Goal: Task Accomplishment & Management: Complete application form

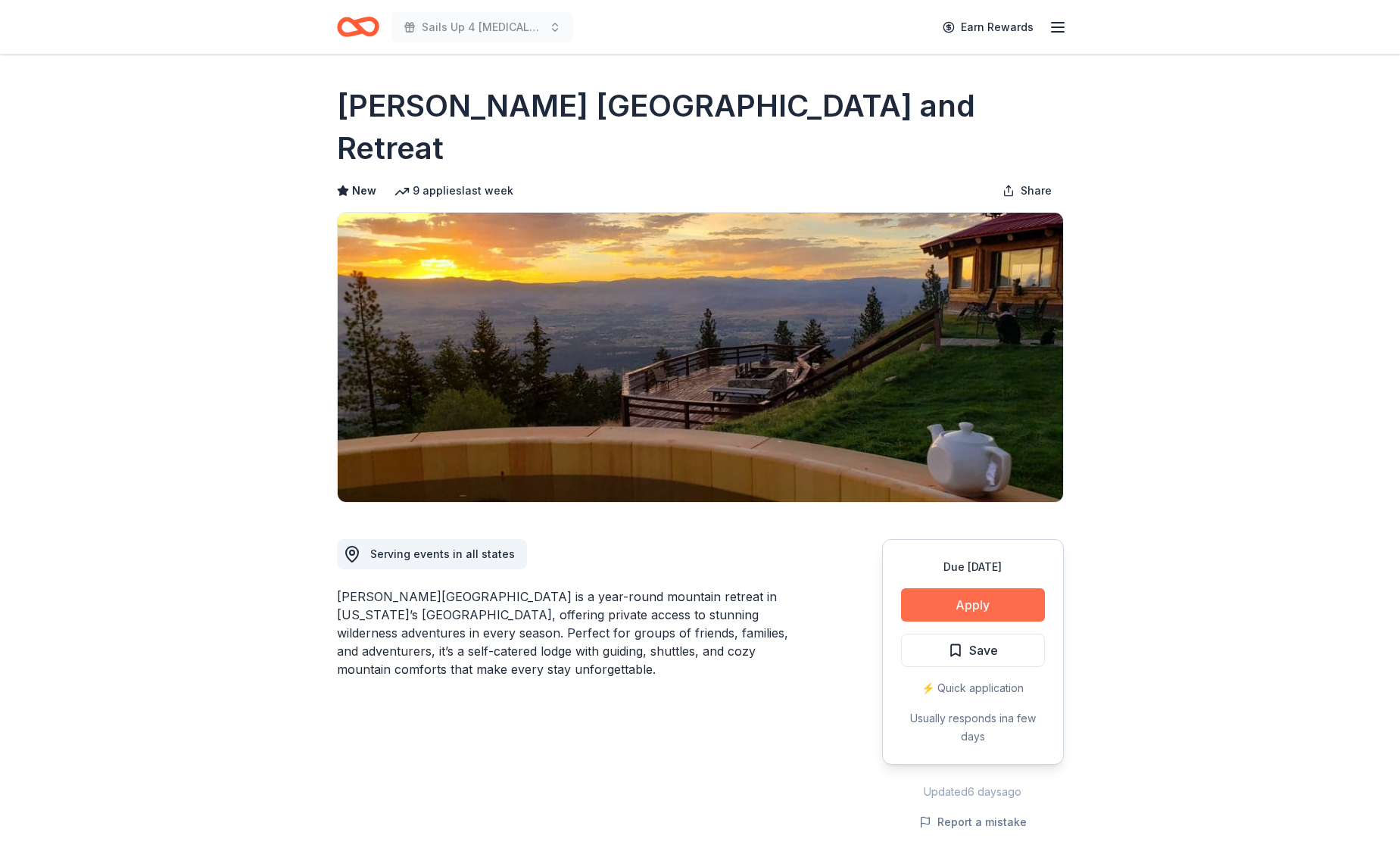
click at [977, 588] on button "Apply" at bounding box center [972, 604] width 144 height 33
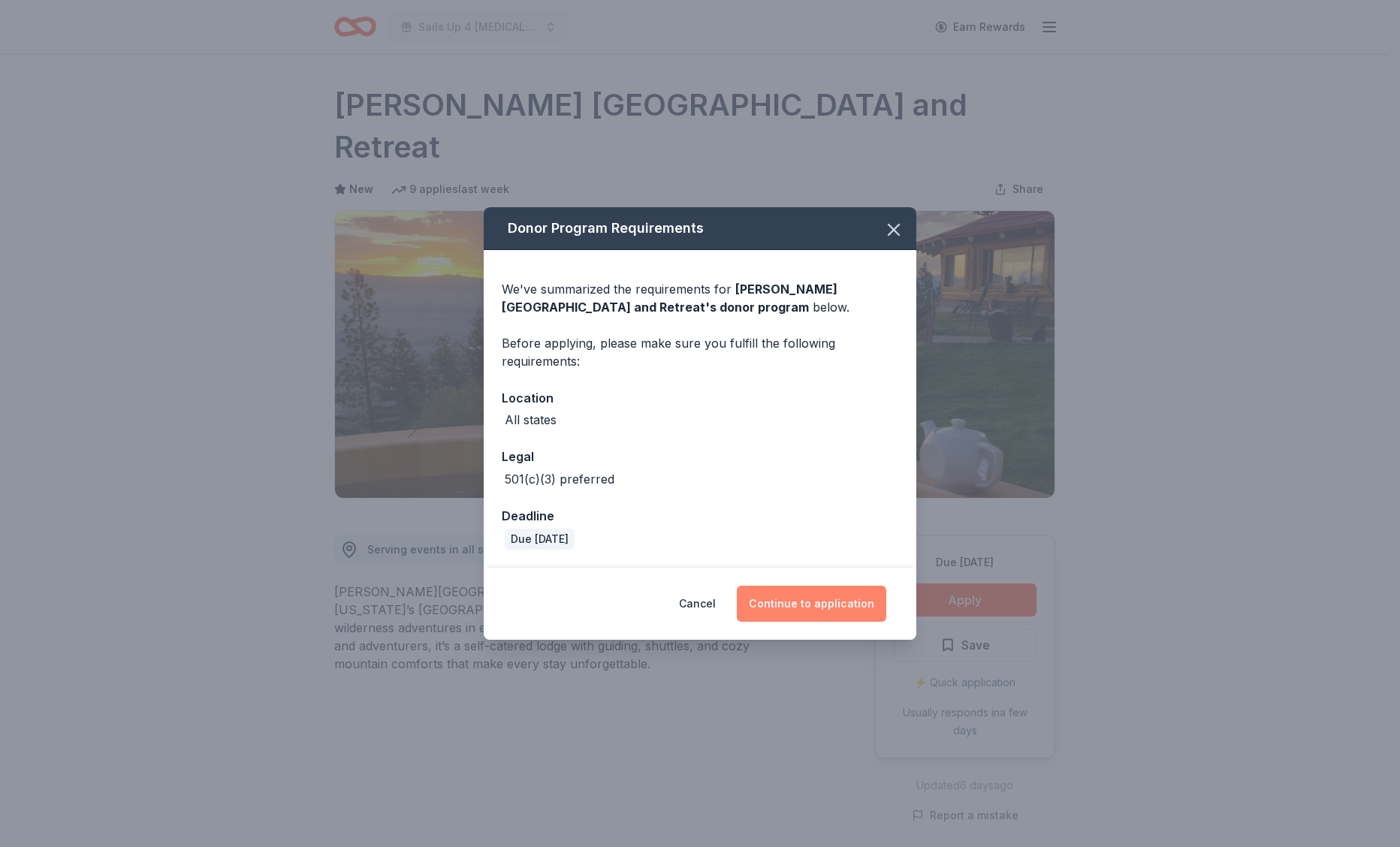
click at [805, 610] on button "Continue to application" at bounding box center [811, 603] width 149 height 36
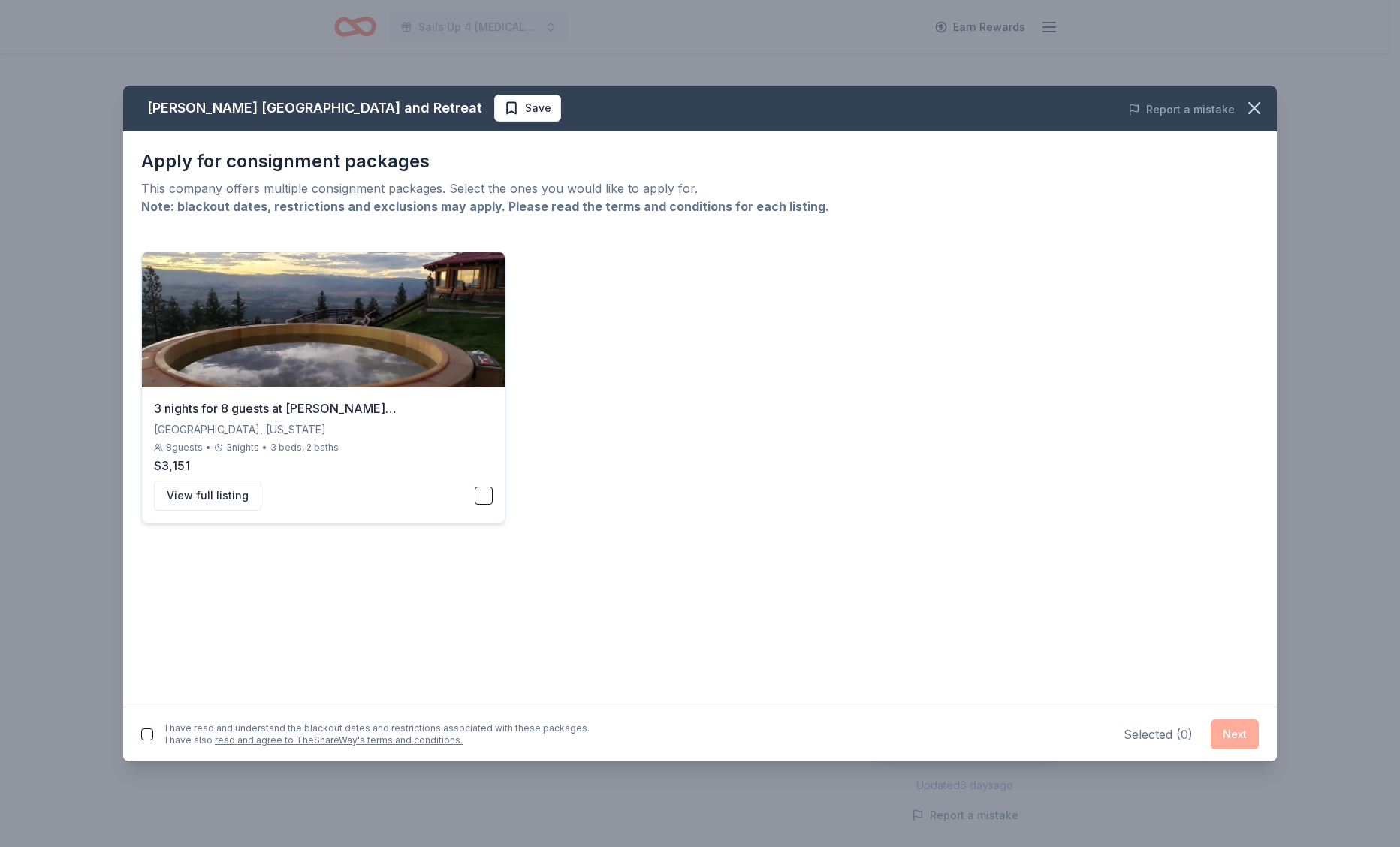
click at [488, 499] on button "button" at bounding box center [483, 495] width 18 height 18
click at [1244, 737] on button "Next" at bounding box center [1235, 734] width 48 height 30
click at [147, 730] on button "button" at bounding box center [147, 731] width 12 height 12
click at [1231, 727] on button "Next" at bounding box center [1235, 732] width 48 height 30
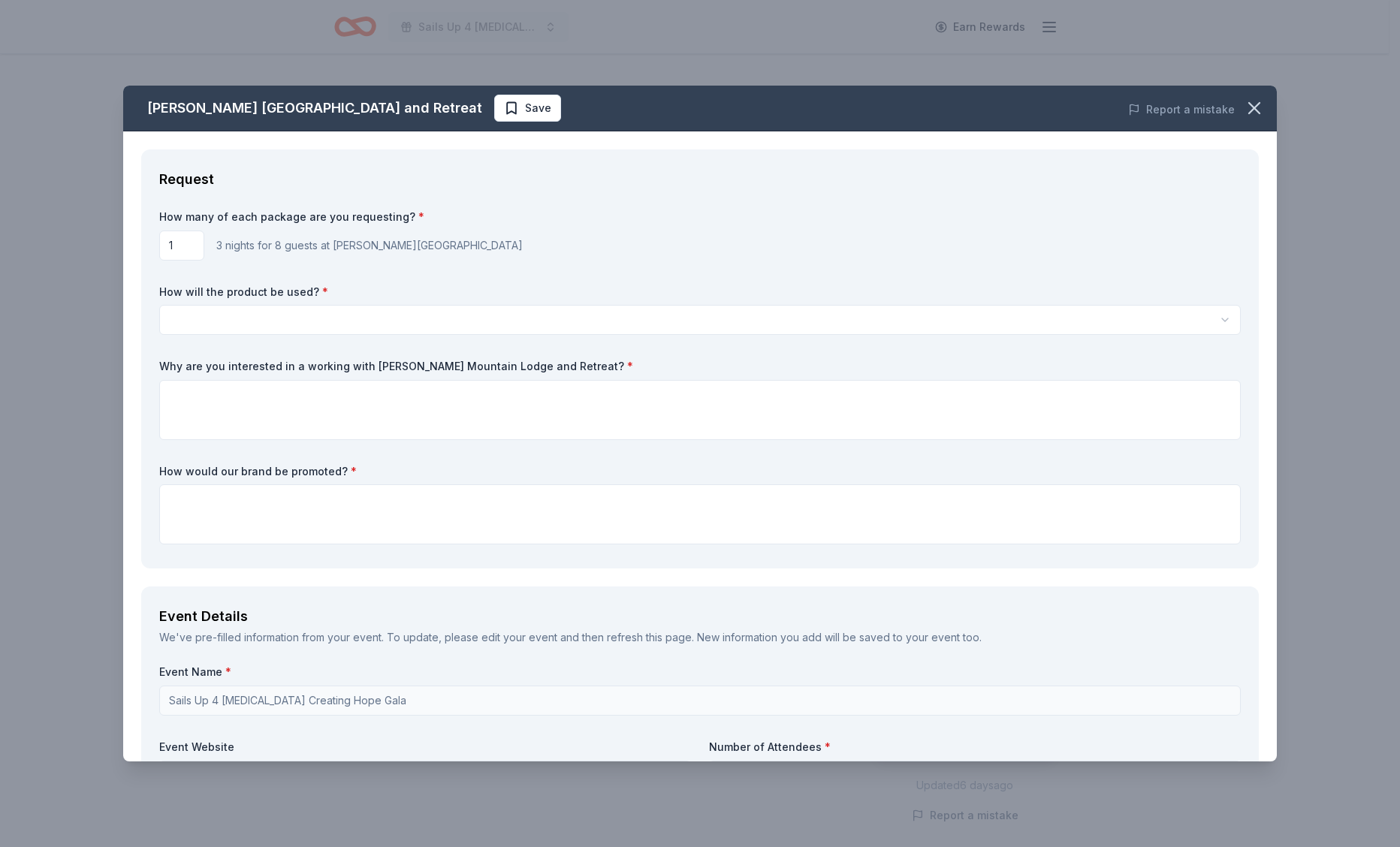
click at [377, 321] on html "Sails Up 4 Cancer Creating Hope Gala Earn Rewards Due in 151 days Share Downing…" at bounding box center [700, 424] width 1400 height 847
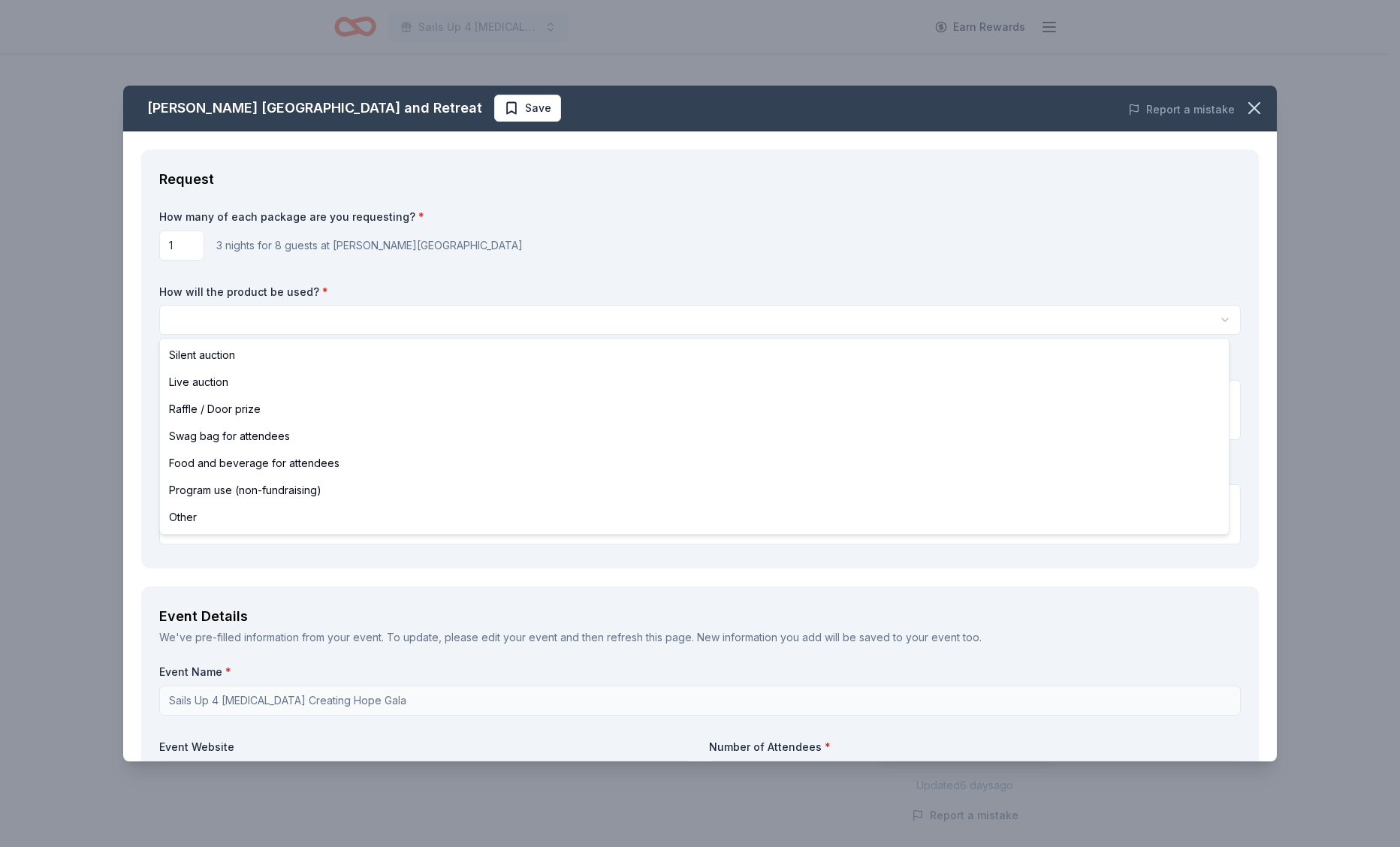
select select "silentAuction"
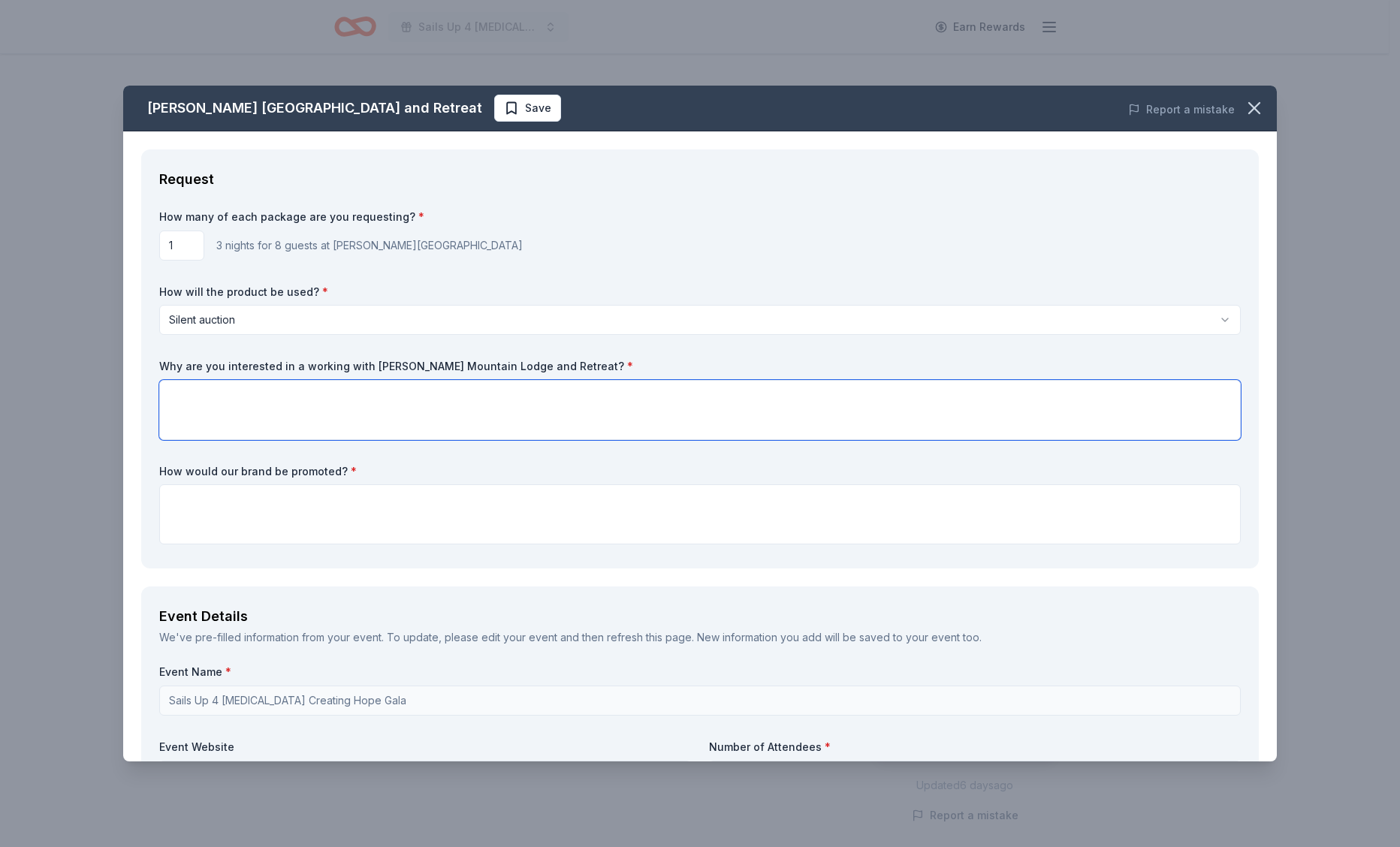
click at [396, 392] on textarea at bounding box center [699, 410] width 1081 height 60
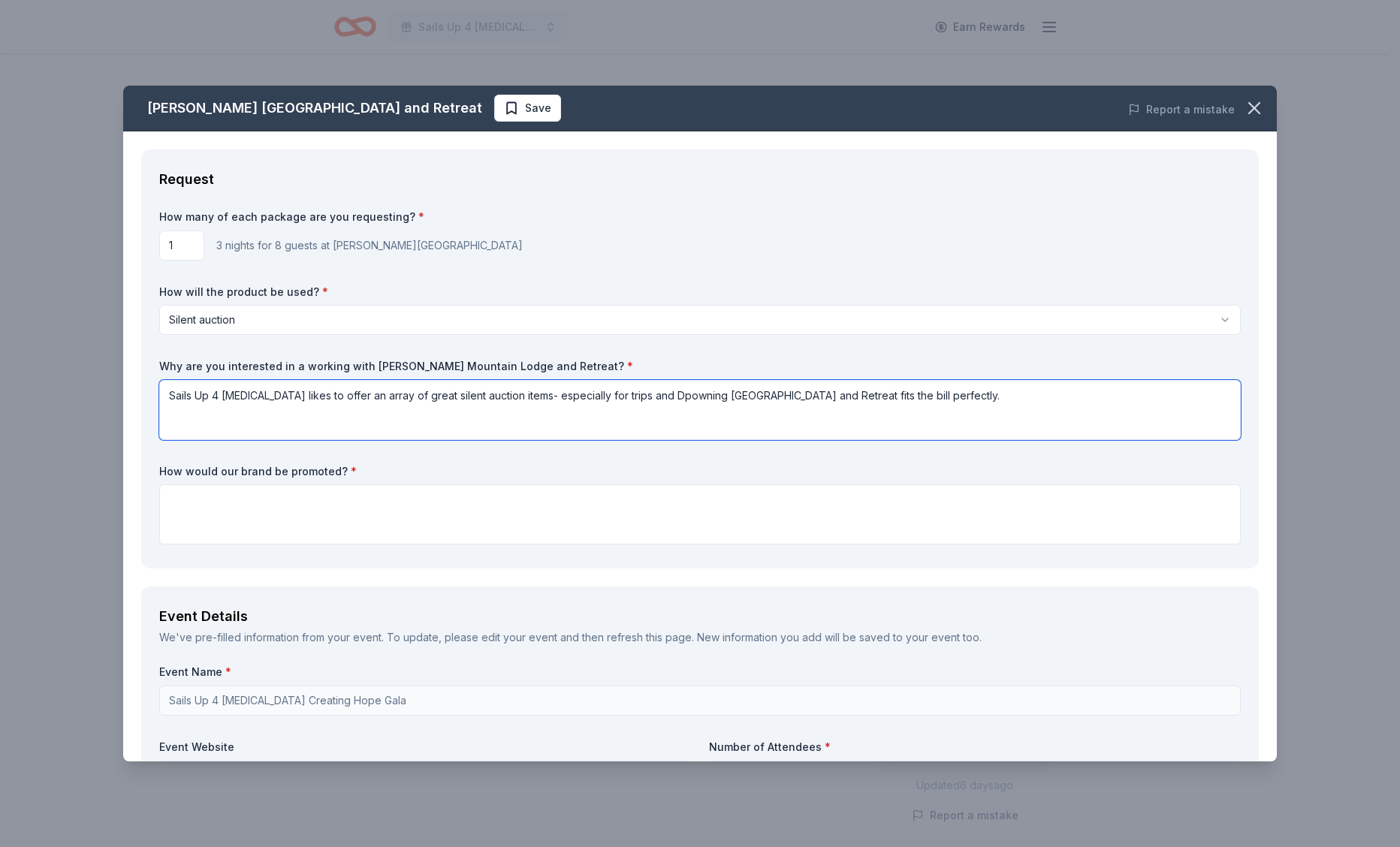
click at [643, 394] on textarea "Sails Up 4 Cancer likes to offer an array of great silent auction items- especi…" at bounding box center [699, 410] width 1081 height 60
click at [713, 396] on textarea "Sails Up 4 Cancer likes to offer an array of great silent auction items- especi…" at bounding box center [699, 410] width 1081 height 60
drag, startPoint x: 818, startPoint y: 391, endPoint x: 632, endPoint y: 394, distance: 186.0
click at [632, 394] on textarea "Sails Up 4 Cancer likes to offer an array of great silent auction items- especi…" at bounding box center [699, 410] width 1081 height 60
type textarea "Sails Up 4 Cancer likes to offer an array of great silent auction items- especi…"
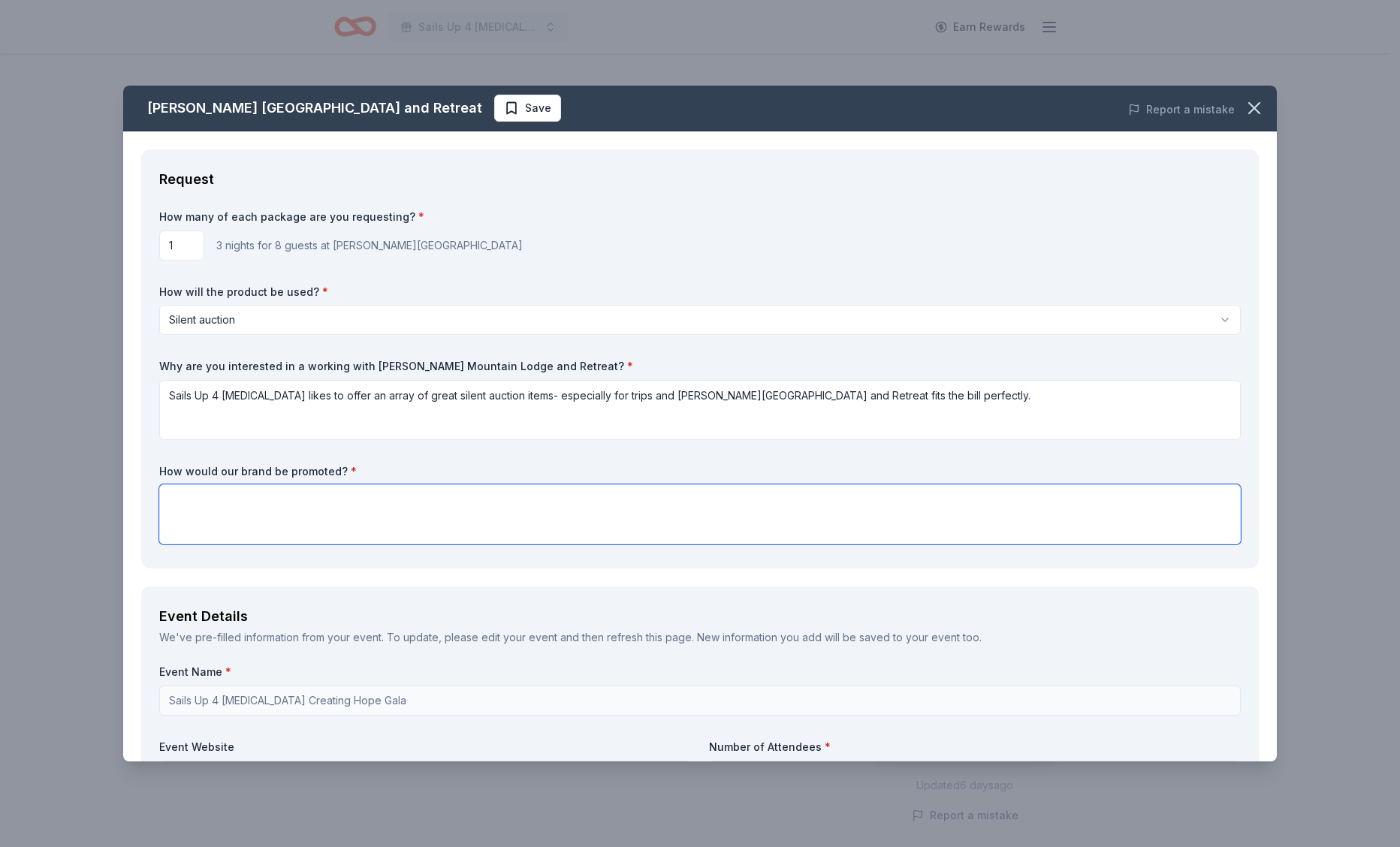
click at [630, 503] on textarea at bounding box center [699, 514] width 1081 height 60
click at [424, 499] on textarea "We can put your logo in our program, share on soical media and display any kind…" at bounding box center [699, 514] width 1081 height 60
type textarea "We can put your logo in our program, share on social media and display any kind…"
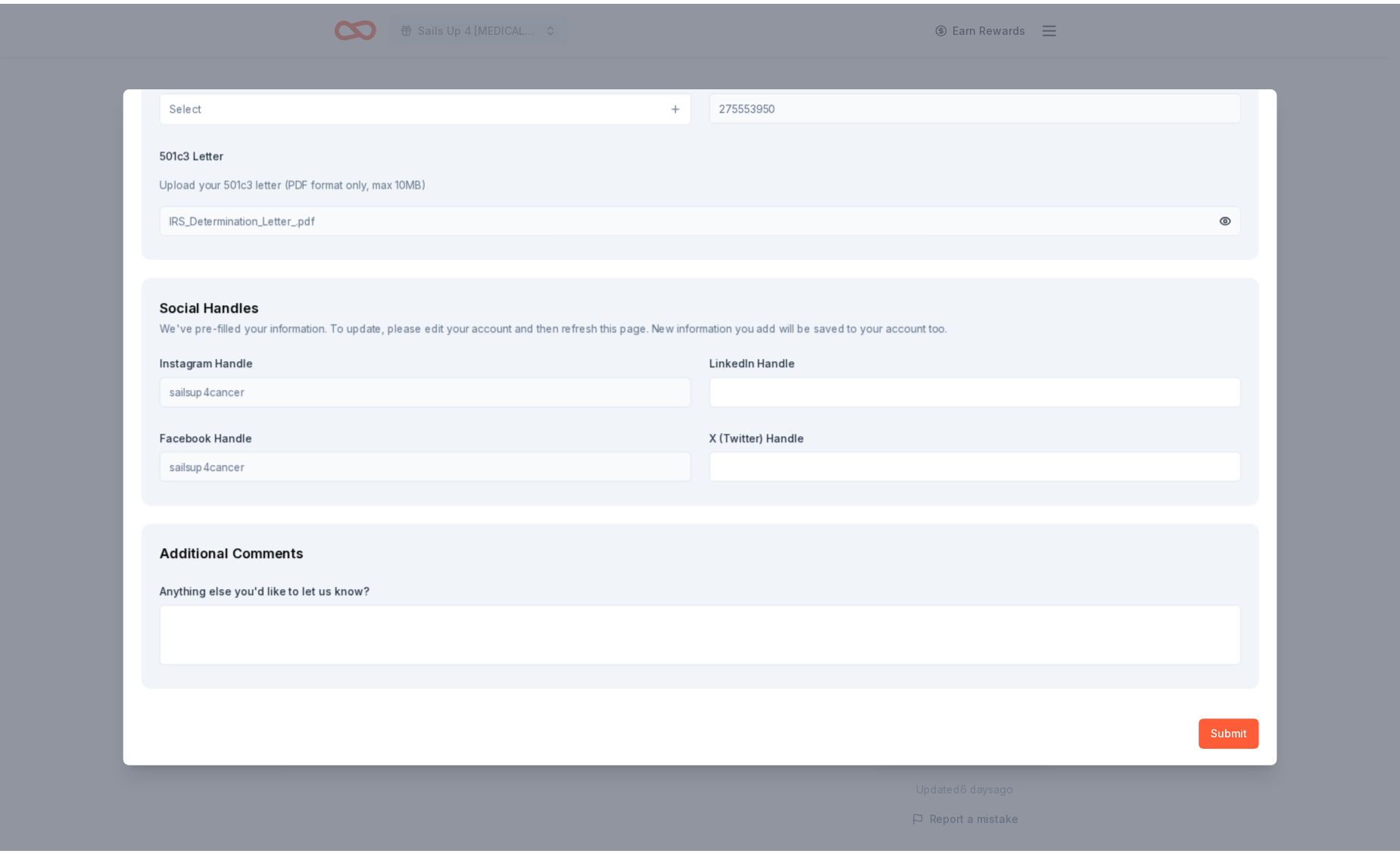
scroll to position [1562, 0]
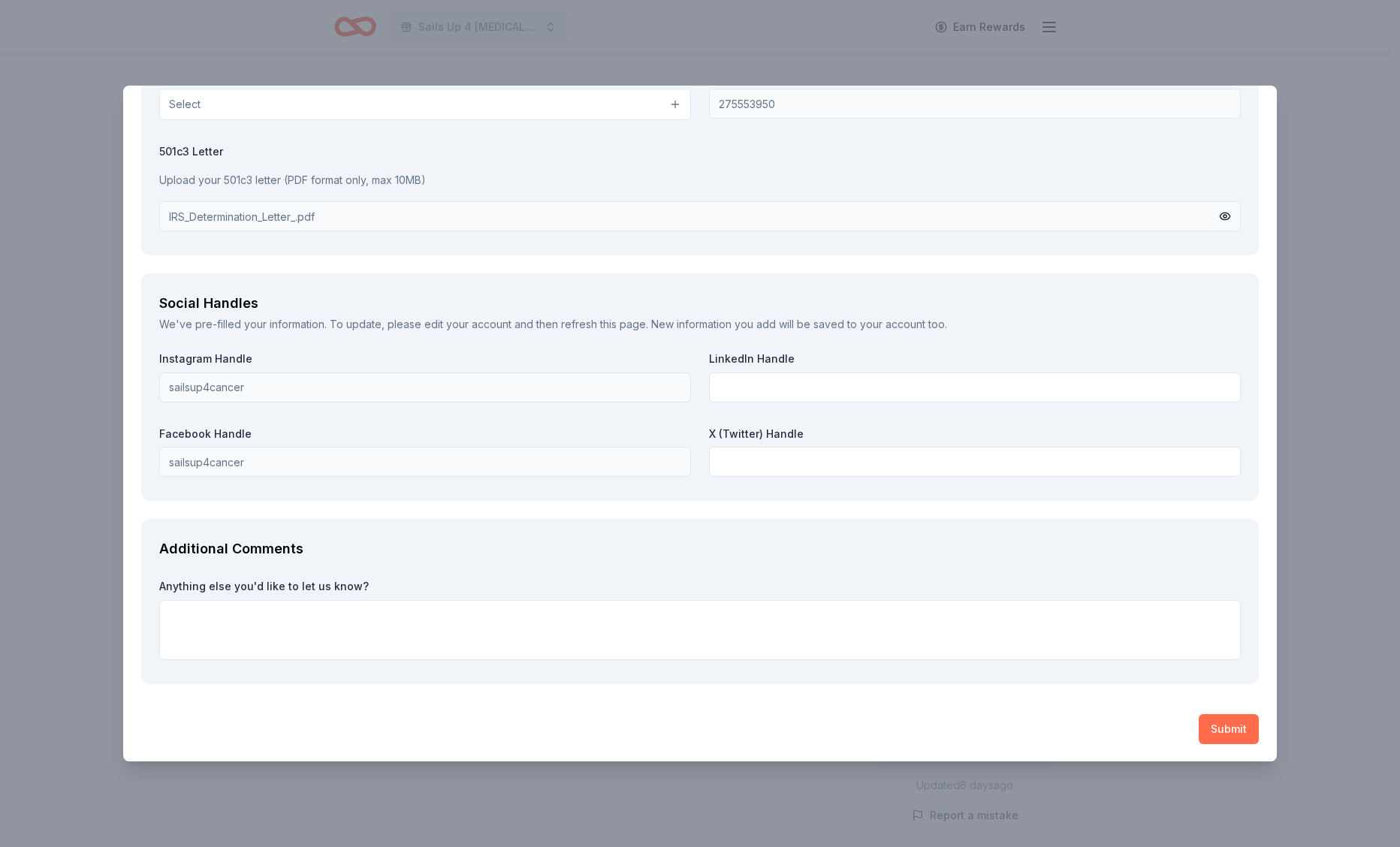
click at [1210, 720] on button "Submit" at bounding box center [1228, 730] width 60 height 30
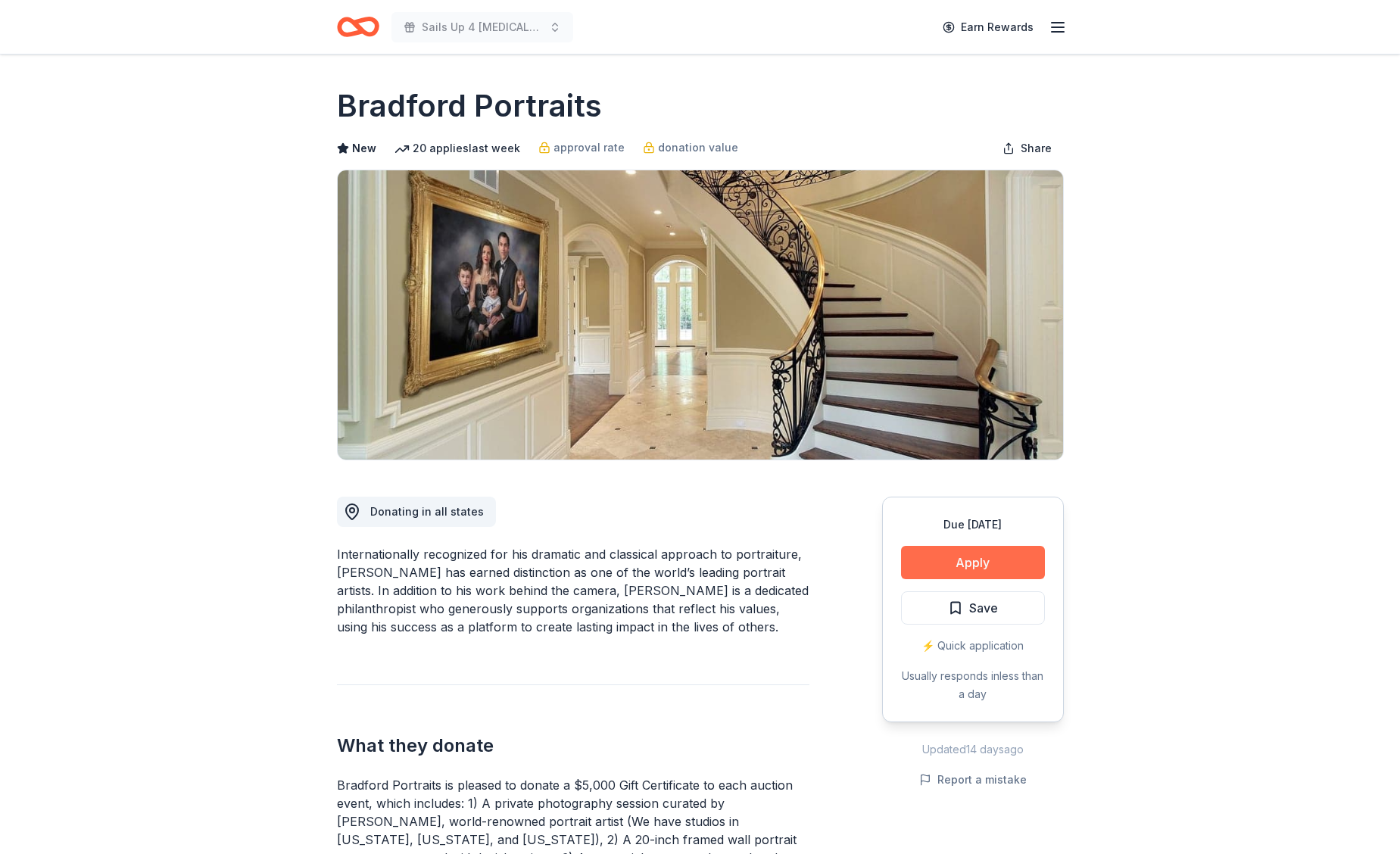
click at [1012, 557] on button "Apply" at bounding box center [972, 562] width 144 height 33
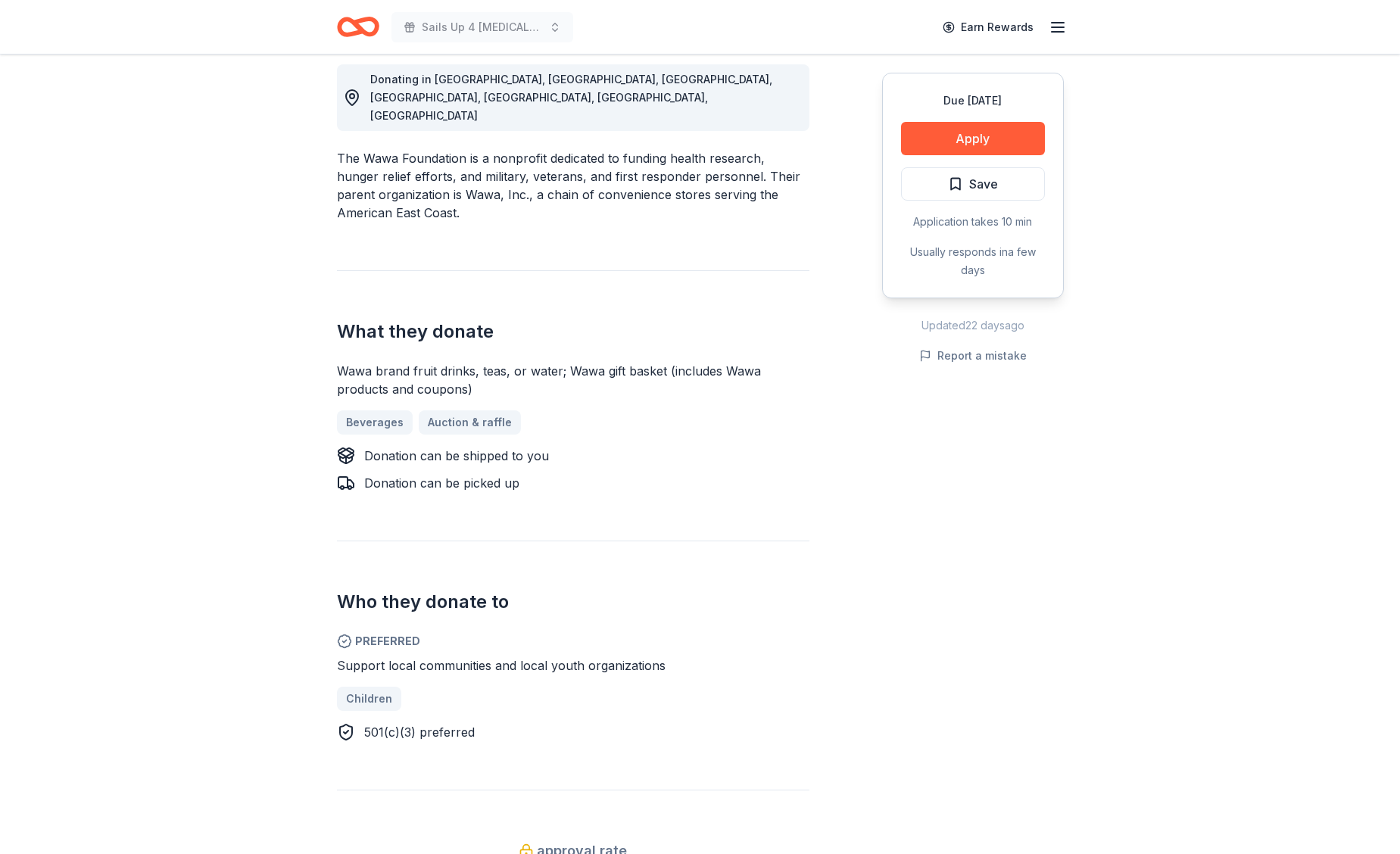
scroll to position [434, 0]
